Goal: Task Accomplishment & Management: Complete application form

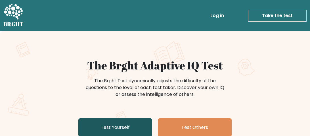
click at [116, 126] on link "Test Yourself" at bounding box center [115, 127] width 74 height 18
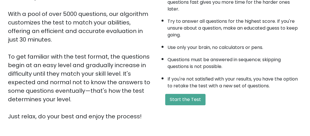
scroll to position [95, 0]
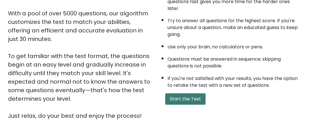
click at [187, 100] on button "Start the Test" at bounding box center [185, 98] width 40 height 11
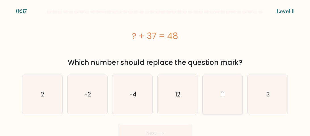
click at [215, 92] on icon "11" at bounding box center [222, 94] width 39 height 39
click at [155, 69] on input "e. 11" at bounding box center [155, 68] width 0 height 1
radio input "true"
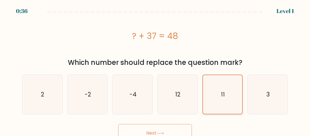
scroll to position [6, 0]
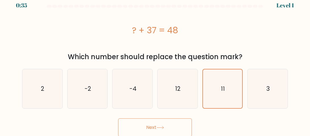
click at [186, 123] on button "Next" at bounding box center [155, 127] width 74 height 18
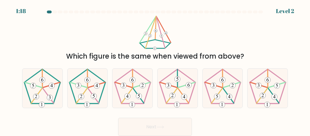
scroll to position [0, 0]
click at [42, 92] on icon at bounding box center [42, 87] width 39 height 39
click at [155, 69] on input "a." at bounding box center [155, 68] width 0 height 1
radio input "true"
click at [143, 124] on button "Next" at bounding box center [155, 126] width 74 height 18
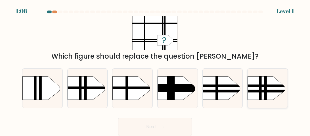
click at [265, 92] on rect at bounding box center [265, 70] width 3 height 79
click at [155, 69] on input "f." at bounding box center [155, 68] width 0 height 1
radio input "true"
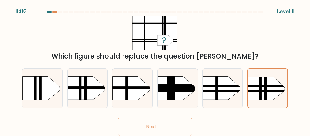
click at [180, 129] on button "Next" at bounding box center [155, 126] width 74 height 18
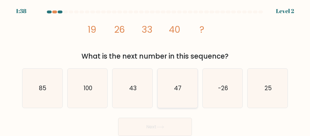
click at [176, 100] on icon "47" at bounding box center [177, 87] width 39 height 39
click at [155, 69] on input "d. 47" at bounding box center [155, 68] width 0 height 1
radio input "true"
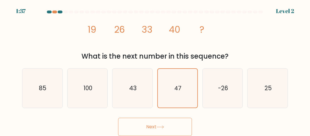
click at [164, 126] on icon at bounding box center [160, 126] width 8 height 3
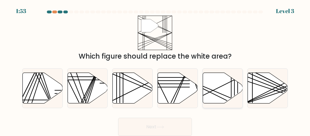
click at [219, 98] on icon at bounding box center [223, 87] width 40 height 31
click at [155, 69] on input "e." at bounding box center [155, 68] width 0 height 1
radio input "true"
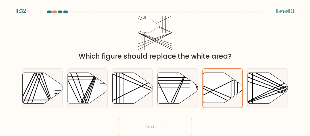
click at [160, 124] on button "Next" at bounding box center [155, 126] width 74 height 18
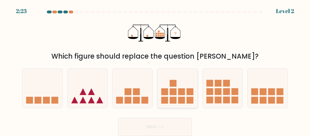
click at [179, 101] on rect at bounding box center [181, 99] width 7 height 7
click at [155, 69] on input "d." at bounding box center [155, 68] width 0 height 1
radio input "true"
click at [160, 122] on button "Next" at bounding box center [155, 126] width 74 height 18
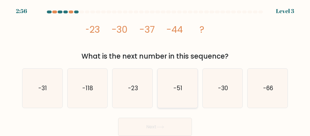
click at [187, 82] on icon "-51" at bounding box center [177, 87] width 39 height 39
click at [155, 69] on input "d. -51" at bounding box center [155, 68] width 0 height 1
radio input "true"
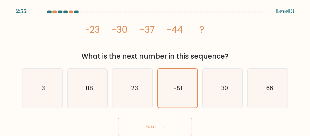
click at [160, 124] on button "Next" at bounding box center [155, 126] width 74 height 18
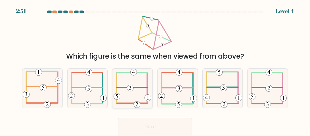
click at [143, 92] on icon at bounding box center [131, 87] width 37 height 39
click at [155, 69] on input "c." at bounding box center [155, 68] width 0 height 1
radio input "true"
click at [143, 127] on button "Next" at bounding box center [155, 126] width 74 height 18
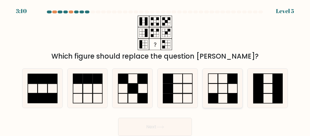
click at [215, 88] on icon at bounding box center [222, 87] width 39 height 39
click at [155, 69] on input "e." at bounding box center [155, 68] width 0 height 1
radio input "true"
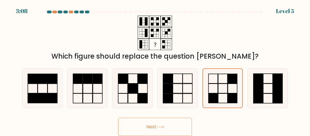
click at [163, 123] on button "Next" at bounding box center [155, 126] width 74 height 18
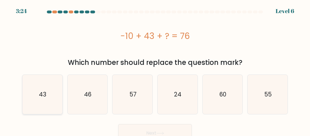
click at [38, 94] on icon "43" at bounding box center [42, 94] width 39 height 39
click at [155, 69] on input "a. 43" at bounding box center [155, 68] width 0 height 1
radio input "true"
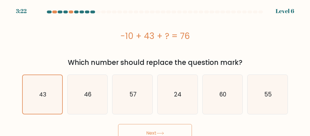
click at [159, 132] on icon at bounding box center [160, 133] width 7 height 3
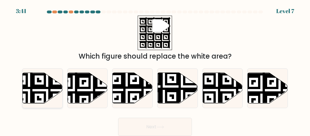
click at [52, 91] on icon at bounding box center [29, 71] width 72 height 72
click at [155, 69] on input "a." at bounding box center [155, 68] width 0 height 1
radio input "true"
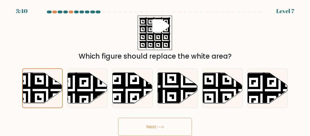
click at [147, 125] on button "Next" at bounding box center [155, 126] width 74 height 18
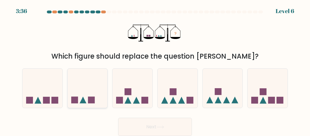
click at [103, 105] on div at bounding box center [87, 88] width 41 height 40
click at [155, 69] on input "b." at bounding box center [155, 68] width 0 height 1
radio input "true"
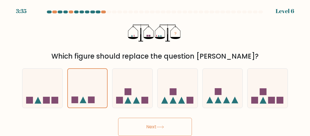
click at [146, 128] on button "Next" at bounding box center [155, 126] width 74 height 18
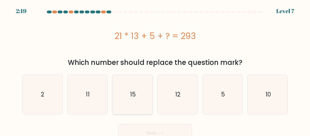
click at [142, 92] on icon "15" at bounding box center [132, 94] width 39 height 39
click at [155, 69] on input "c. 15" at bounding box center [155, 68] width 0 height 1
radio input "true"
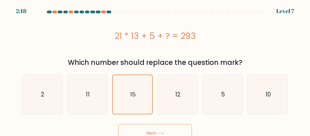
click at [176, 133] on button "Next" at bounding box center [155, 133] width 74 height 18
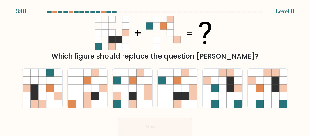
click at [176, 132] on button "Next" at bounding box center [155, 126] width 74 height 18
click at [278, 96] on icon at bounding box center [275, 96] width 8 height 8
click at [155, 69] on input "f." at bounding box center [155, 68] width 0 height 1
radio input "true"
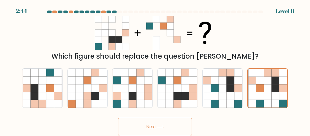
click at [163, 128] on icon at bounding box center [160, 126] width 8 height 3
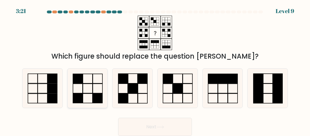
click at [94, 92] on icon at bounding box center [87, 87] width 39 height 39
click at [155, 69] on input "b." at bounding box center [155, 68] width 0 height 1
radio input "true"
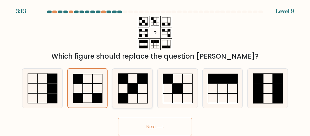
click at [135, 83] on rect at bounding box center [132, 78] width 9 height 10
click at [155, 69] on input "c." at bounding box center [155, 68] width 0 height 1
radio input "true"
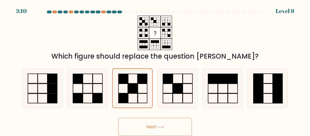
click at [158, 126] on icon at bounding box center [160, 126] width 8 height 3
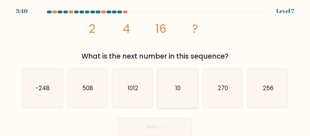
click at [182, 87] on icon "10" at bounding box center [177, 87] width 39 height 39
click at [155, 69] on input "d. 10" at bounding box center [155, 68] width 0 height 1
radio input "true"
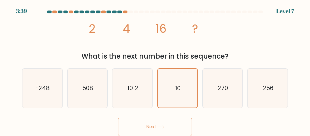
click at [159, 127] on icon at bounding box center [160, 126] width 8 height 3
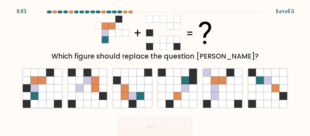
click at [61, 81] on icon at bounding box center [58, 80] width 8 height 8
click at [155, 69] on input "a." at bounding box center [155, 68] width 0 height 1
radio input "true"
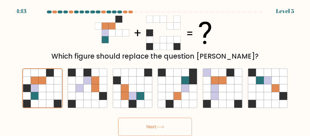
click at [168, 125] on button "Next" at bounding box center [155, 126] width 74 height 18
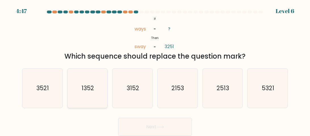
click at [96, 95] on icon "1352" at bounding box center [87, 87] width 39 height 39
click at [155, 69] on input "b. 1352" at bounding box center [155, 68] width 0 height 1
radio input "true"
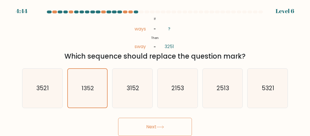
click at [147, 126] on button "Next" at bounding box center [155, 126] width 74 height 18
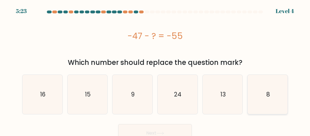
click at [262, 102] on icon "8" at bounding box center [267, 94] width 39 height 39
click at [155, 69] on input "f. 8" at bounding box center [155, 68] width 0 height 1
radio input "true"
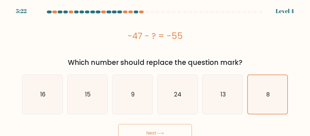
click at [184, 126] on button "Next" at bounding box center [155, 133] width 74 height 18
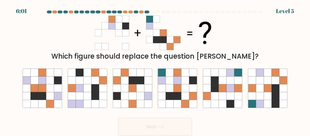
click at [108, 92] on div "b." at bounding box center [87, 88] width 45 height 40
click at [128, 101] on icon at bounding box center [125, 104] width 8 height 8
click at [155, 69] on input "c." at bounding box center [155, 68] width 0 height 1
radio input "true"
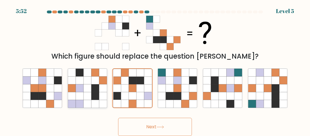
click at [93, 88] on icon at bounding box center [95, 88] width 8 height 8
click at [155, 69] on input "b." at bounding box center [155, 68] width 0 height 1
radio input "true"
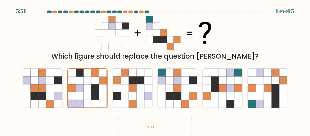
click at [157, 130] on button "Next" at bounding box center [155, 126] width 74 height 18
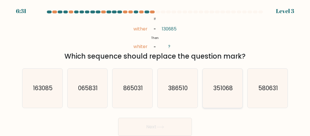
click at [224, 84] on text "351068" at bounding box center [223, 88] width 20 height 8
click at [155, 69] on input "e. 351068" at bounding box center [155, 68] width 0 height 1
radio input "true"
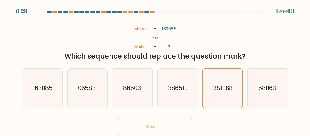
click at [153, 125] on button "Next" at bounding box center [155, 126] width 74 height 18
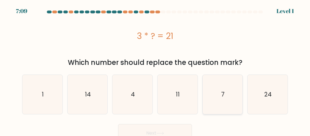
click at [221, 98] on icon "7" at bounding box center [222, 94] width 39 height 39
click at [155, 69] on input "e. 7" at bounding box center [155, 68] width 0 height 1
radio input "true"
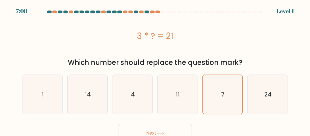
click at [164, 127] on button "Next" at bounding box center [155, 133] width 74 height 18
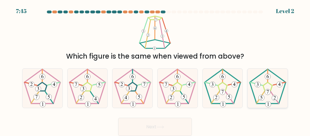
click at [263, 97] on 419 at bounding box center [261, 97] width 6 height 6
click at [155, 69] on input "f." at bounding box center [155, 68] width 0 height 1
radio input "true"
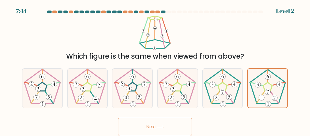
click at [179, 125] on button "Next" at bounding box center [155, 126] width 74 height 18
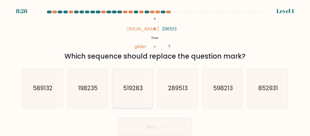
click at [127, 99] on icon "519283" at bounding box center [132, 87] width 39 height 39
click at [155, 69] on input "c. 519283" at bounding box center [155, 68] width 0 height 1
radio input "true"
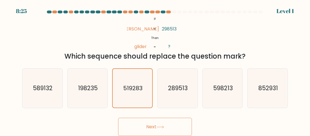
click at [156, 125] on button "Next" at bounding box center [155, 126] width 74 height 18
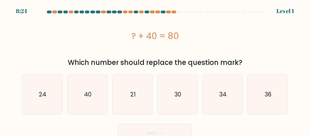
click at [156, 125] on button "Next" at bounding box center [155, 133] width 74 height 18
click at [117, 109] on icon "21" at bounding box center [132, 94] width 39 height 39
click at [155, 69] on input "c. 21" at bounding box center [155, 68] width 0 height 1
radio input "true"
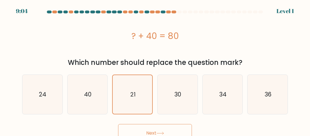
click at [140, 131] on button "Next" at bounding box center [155, 133] width 74 height 18
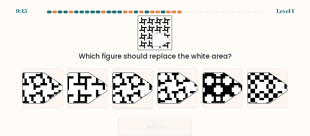
click at [142, 98] on icon at bounding box center [145, 71] width 72 height 72
click at [155, 69] on input "c." at bounding box center [155, 68] width 0 height 1
radio input "true"
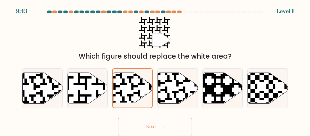
click at [133, 127] on button "Next" at bounding box center [155, 126] width 74 height 18
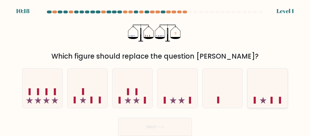
click at [277, 93] on icon at bounding box center [267, 87] width 40 height 33
click at [155, 69] on input "f." at bounding box center [155, 68] width 0 height 1
radio input "true"
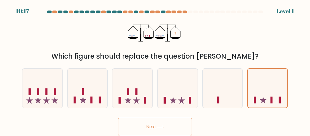
click at [171, 119] on button "Next" at bounding box center [155, 126] width 74 height 18
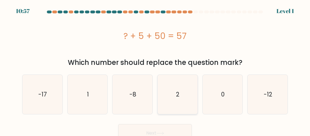
click at [169, 105] on icon "2" at bounding box center [177, 94] width 39 height 39
click at [155, 69] on input "d. 2" at bounding box center [155, 68] width 0 height 1
radio input "true"
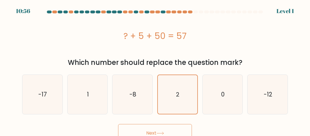
click at [151, 132] on button "Next" at bounding box center [155, 133] width 74 height 18
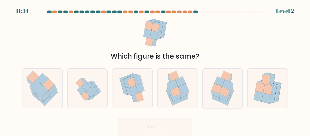
click at [227, 102] on icon at bounding box center [225, 97] width 11 height 14
click at [155, 69] on input "e." at bounding box center [155, 68] width 0 height 1
radio input "true"
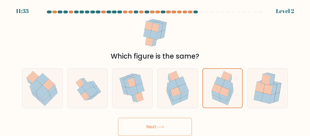
click at [153, 125] on button "Next" at bounding box center [155, 126] width 74 height 18
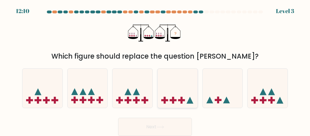
click at [192, 95] on icon at bounding box center [177, 87] width 40 height 33
click at [155, 69] on input "d." at bounding box center [155, 68] width 0 height 1
radio input "true"
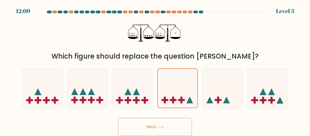
click at [153, 126] on button "Next" at bounding box center [155, 126] width 74 height 18
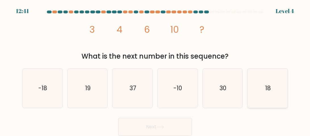
click at [264, 96] on icon "18" at bounding box center [267, 87] width 39 height 39
click at [155, 69] on input "f. 18" at bounding box center [155, 68] width 0 height 1
radio input "true"
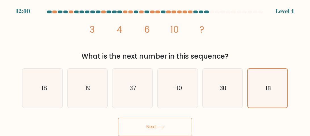
click at [186, 122] on button "Next" at bounding box center [155, 126] width 74 height 18
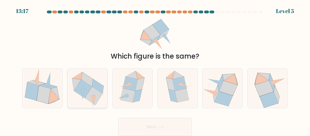
click at [87, 81] on icon at bounding box center [87, 79] width 12 height 14
click at [155, 69] on input "b." at bounding box center [155, 68] width 0 height 1
radio input "true"
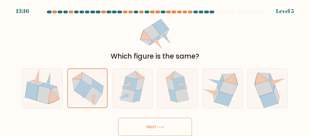
click at [167, 120] on button "Next" at bounding box center [155, 126] width 74 height 18
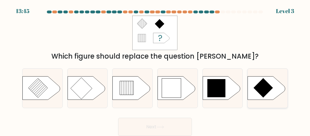
click at [270, 94] on icon at bounding box center [266, 87] width 37 height 23
click at [155, 69] on input "f." at bounding box center [155, 68] width 0 height 1
radio input "true"
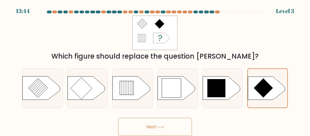
click at [177, 126] on button "Next" at bounding box center [155, 126] width 74 height 18
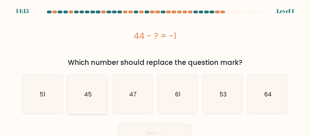
click at [102, 98] on icon "45" at bounding box center [87, 94] width 39 height 39
click at [155, 69] on input "b. 45" at bounding box center [155, 68] width 0 height 1
radio input "true"
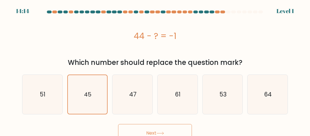
click at [161, 128] on button "Next" at bounding box center [155, 133] width 74 height 18
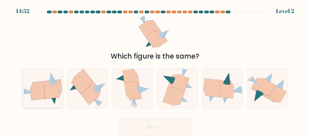
click at [44, 96] on icon at bounding box center [37, 93] width 15 height 13
click at [155, 69] on input "a." at bounding box center [155, 68] width 0 height 1
radio input "true"
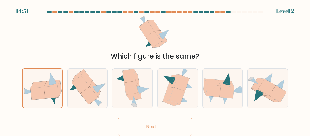
click at [155, 122] on button "Next" at bounding box center [155, 126] width 74 height 18
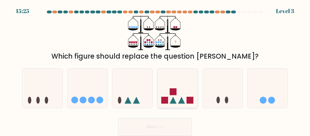
click at [183, 95] on icon at bounding box center [177, 87] width 40 height 33
click at [155, 69] on input "d." at bounding box center [155, 68] width 0 height 1
radio input "true"
click at [163, 126] on icon at bounding box center [160, 126] width 7 height 3
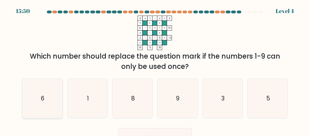
click at [40, 102] on icon "6" at bounding box center [42, 98] width 39 height 39
click at [155, 69] on input "a. 6" at bounding box center [155, 68] width 0 height 1
radio input "true"
click at [145, 132] on button "Next" at bounding box center [155, 137] width 74 height 18
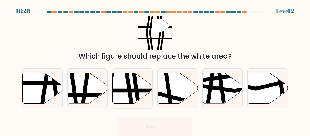
click at [134, 96] on icon at bounding box center [133, 87] width 40 height 31
click at [155, 69] on input "c." at bounding box center [155, 68] width 0 height 1
radio input "true"
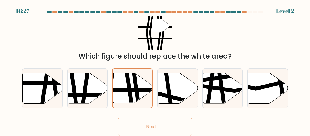
click at [145, 127] on button "Next" at bounding box center [155, 126] width 74 height 18
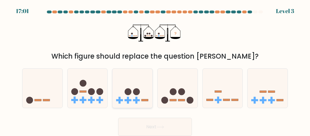
click at [140, 98] on icon at bounding box center [132, 87] width 40 height 33
click at [155, 69] on input "c." at bounding box center [155, 68] width 0 height 1
radio input "true"
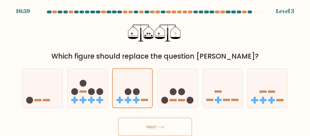
click at [123, 128] on button "Next" at bounding box center [155, 126] width 74 height 18
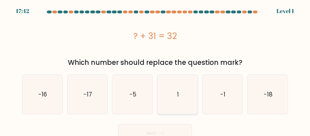
click at [178, 94] on text "1" at bounding box center [178, 94] width 2 height 8
click at [155, 69] on input "d. 1" at bounding box center [155, 68] width 0 height 1
radio input "true"
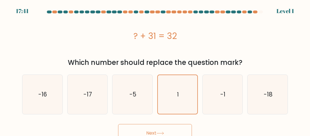
click at [166, 132] on button "Next" at bounding box center [155, 133] width 74 height 18
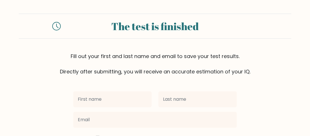
click at [132, 103] on input "text" at bounding box center [112, 99] width 78 height 16
type input "Victoria"
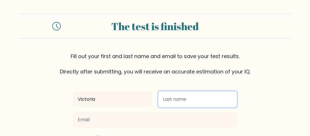
click at [194, 102] on input "text" at bounding box center [197, 99] width 78 height 16
type input "Garza"
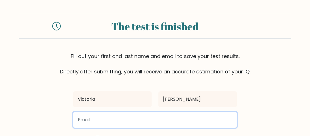
click at [142, 117] on input "email" at bounding box center [154, 119] width 163 height 16
type input "vicbictic74@gmail.com"
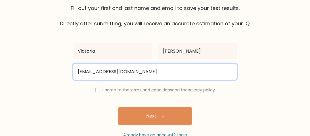
scroll to position [49, 0]
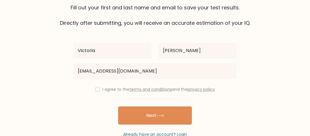
click at [98, 89] on div "I agree to the terms and conditions and the privacy policy" at bounding box center [155, 89] width 170 height 7
click at [98, 89] on input "checkbox" at bounding box center [97, 89] width 5 height 5
checkbox input "true"
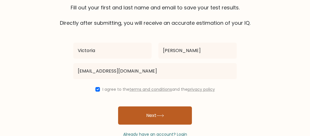
click at [149, 115] on button "Next" at bounding box center [155, 115] width 74 height 18
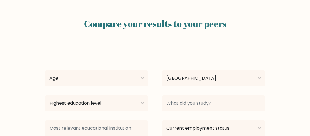
select select "US"
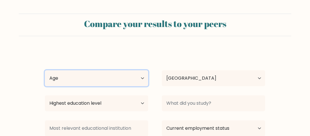
click at [139, 79] on select "Age Under [DEMOGRAPHIC_DATA] [DEMOGRAPHIC_DATA] [DEMOGRAPHIC_DATA] [DEMOGRAPHIC…" at bounding box center [96, 78] width 103 height 16
select select "45_54"
click at [45, 70] on select "Age Under [DEMOGRAPHIC_DATA] [DEMOGRAPHIC_DATA] [DEMOGRAPHIC_DATA] [DEMOGRAPHIC…" at bounding box center [96, 78] width 103 height 16
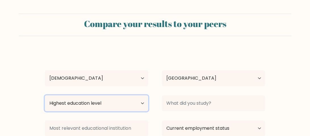
click at [140, 104] on select "Highest education level No schooling Primary Lower Secondary Upper Secondary Oc…" at bounding box center [96, 103] width 103 height 16
select select "occupation_specific"
click at [45, 95] on select "Highest education level No schooling Primary Lower Secondary Upper Secondary Oc…" at bounding box center [96, 103] width 103 height 16
click at [143, 104] on select "Highest education level No schooling Primary Lower Secondary Upper Secondary Oc…" at bounding box center [96, 103] width 103 height 16
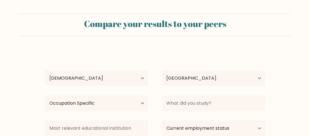
click at [146, 115] on div "[PERSON_NAME] Age Under [DEMOGRAPHIC_DATA] [DEMOGRAPHIC_DATA] [DEMOGRAPHIC_DATA…" at bounding box center [154, 112] width 227 height 125
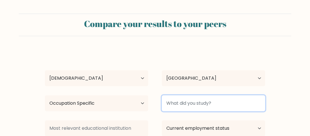
click at [216, 103] on input at bounding box center [213, 103] width 103 height 16
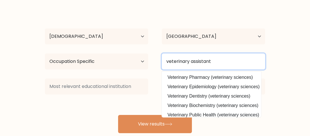
scroll to position [51, 0]
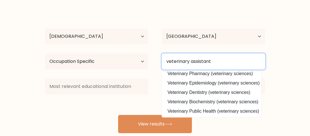
type input "veterinary assistant"
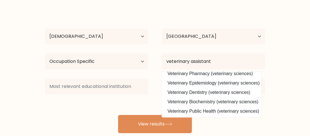
click at [292, 85] on form "Compare your results to your peers Victoria Garza Age Under 18 years old 18-24 …" at bounding box center [155, 52] width 310 height 161
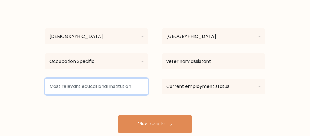
click at [134, 87] on input at bounding box center [96, 86] width 103 height 16
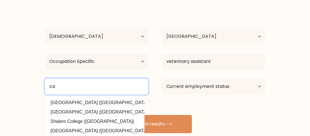
type input "c"
type input "apollo"
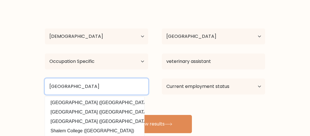
type input "Apollo college"
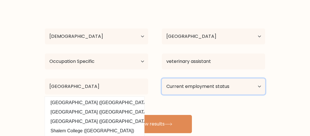
click at [259, 87] on select "Current employment status Employed Student Retired Other / prefer not to answer" at bounding box center [213, 86] width 103 height 16
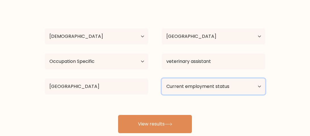
select select "student"
click at [162, 78] on select "Current employment status Employed Student Retired Other / prefer not to answer" at bounding box center [213, 86] width 103 height 16
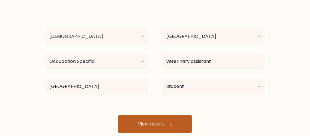
click at [186, 121] on button "View results" at bounding box center [155, 124] width 74 height 18
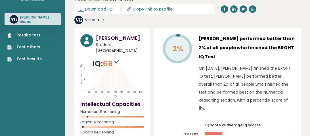
scroll to position [17, 0]
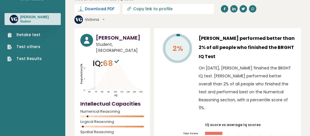
click at [108, 9] on span "Download PDF" at bounding box center [99, 9] width 29 height 6
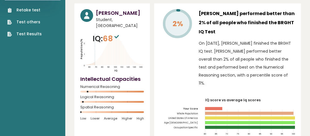
scroll to position [43, 0]
